Goal: Task Accomplishment & Management: Use online tool/utility

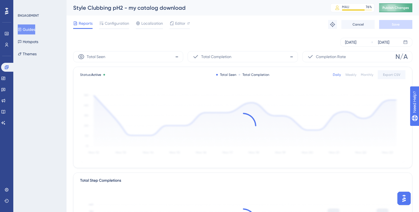
click at [398, 8] on span "Publish Changes" at bounding box center [396, 8] width 27 height 4
click at [394, 7] on span "Publish Changes" at bounding box center [396, 8] width 27 height 4
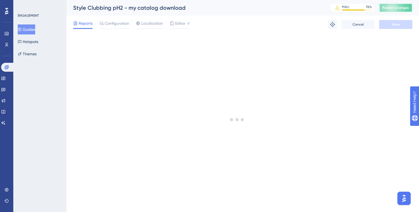
click at [401, 9] on span "Publish Changes" at bounding box center [396, 8] width 27 height 4
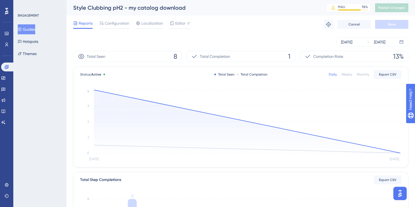
click at [29, 33] on button "Guides" at bounding box center [26, 29] width 17 height 10
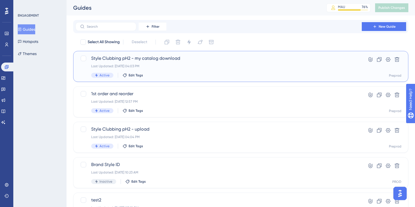
click at [191, 53] on div "Style Clubbing pH2 - my catalog download Last Updated: Aug 26 2025, 04:03 PM Ac…" at bounding box center [240, 66] width 335 height 31
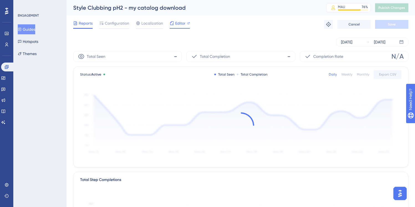
click at [179, 20] on span "Editor" at bounding box center [180, 23] width 10 height 7
click at [397, 8] on span "Publish Changes" at bounding box center [392, 8] width 27 height 4
